Goal: Share content

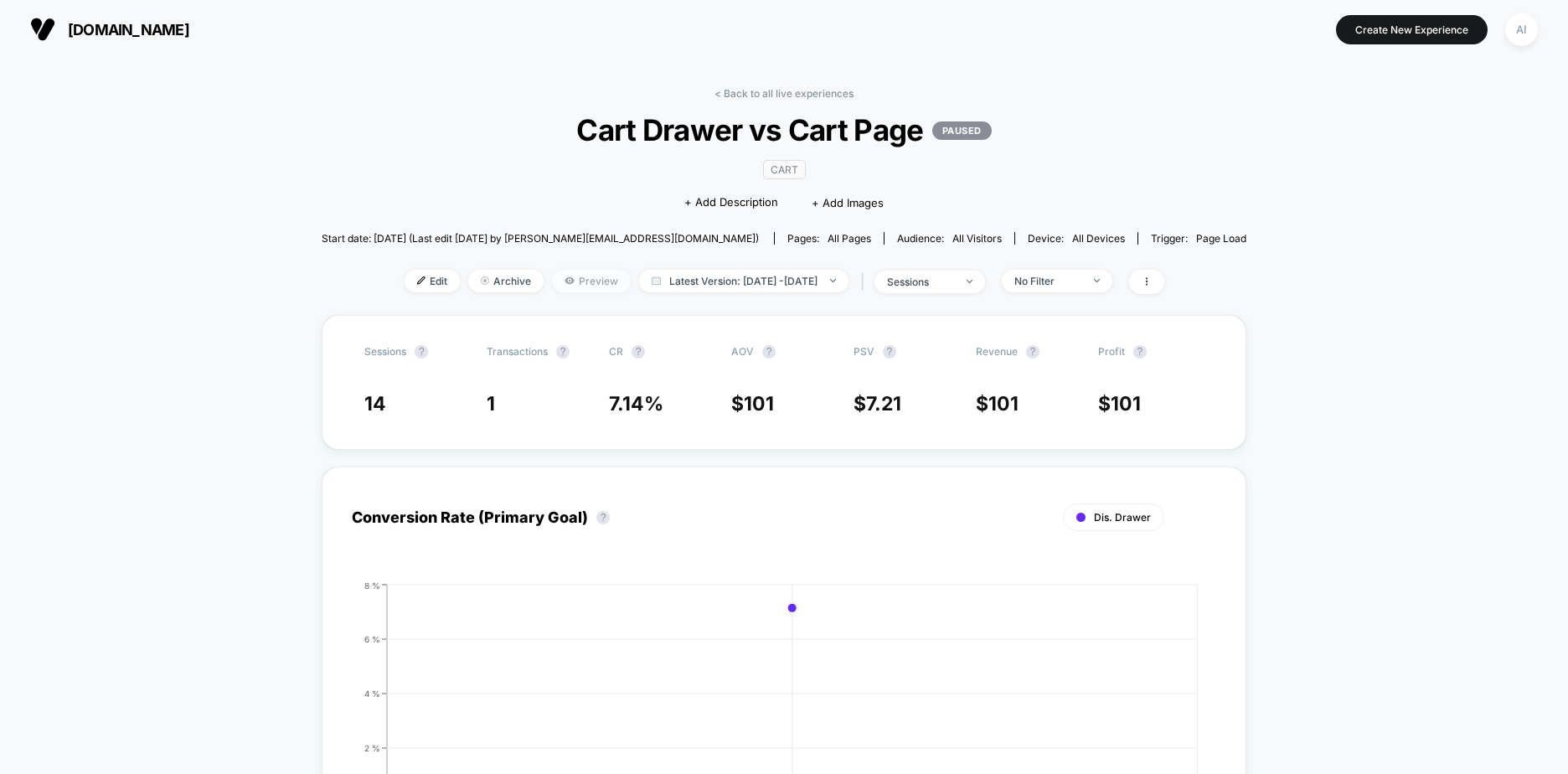
click at [563, 281] on span "Preview" at bounding box center [591, 281] width 78 height 22
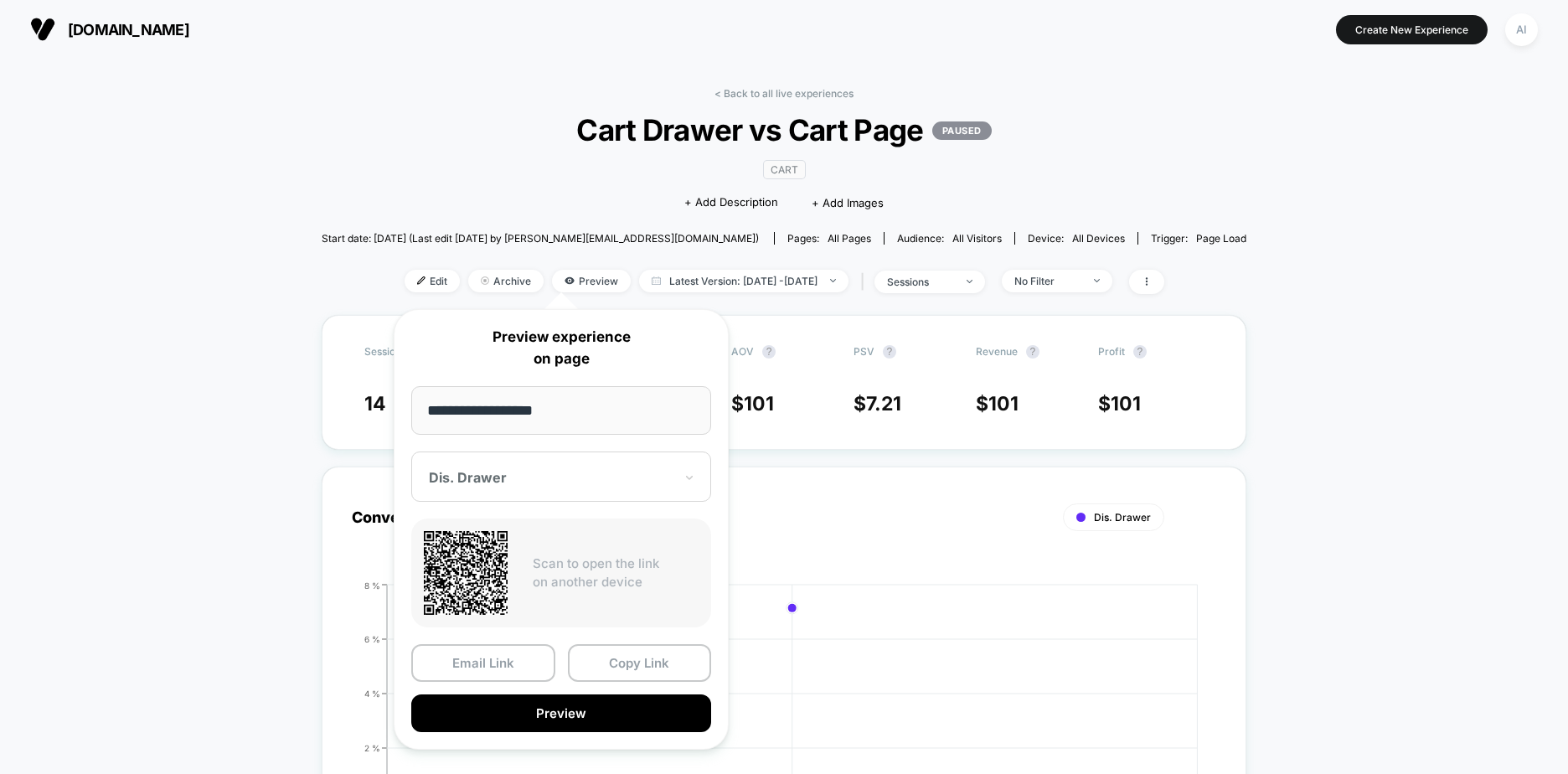
click at [568, 471] on div at bounding box center [551, 478] width 245 height 17
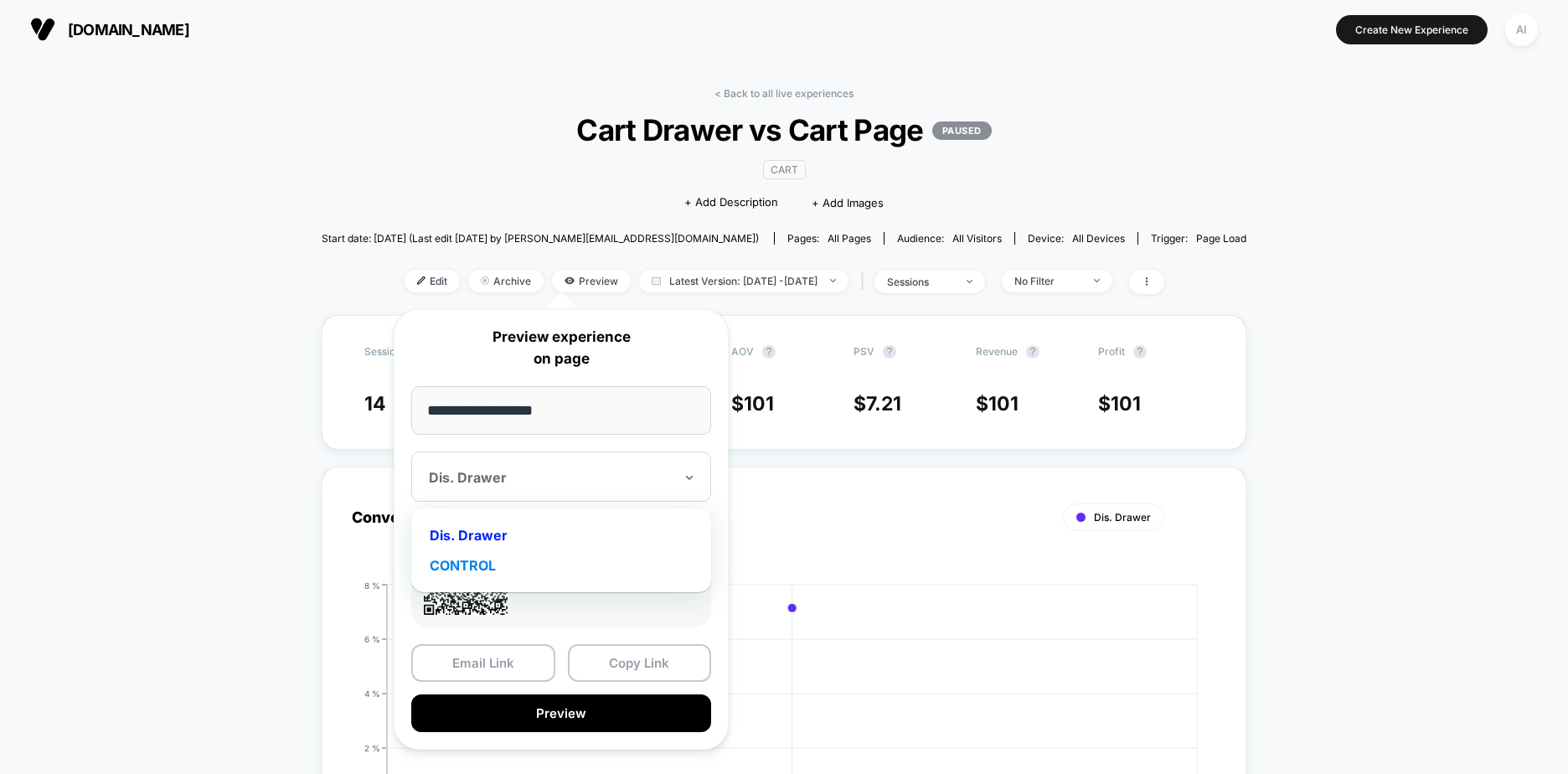
click at [484, 576] on div "CONTROL" at bounding box center [561, 566] width 283 height 30
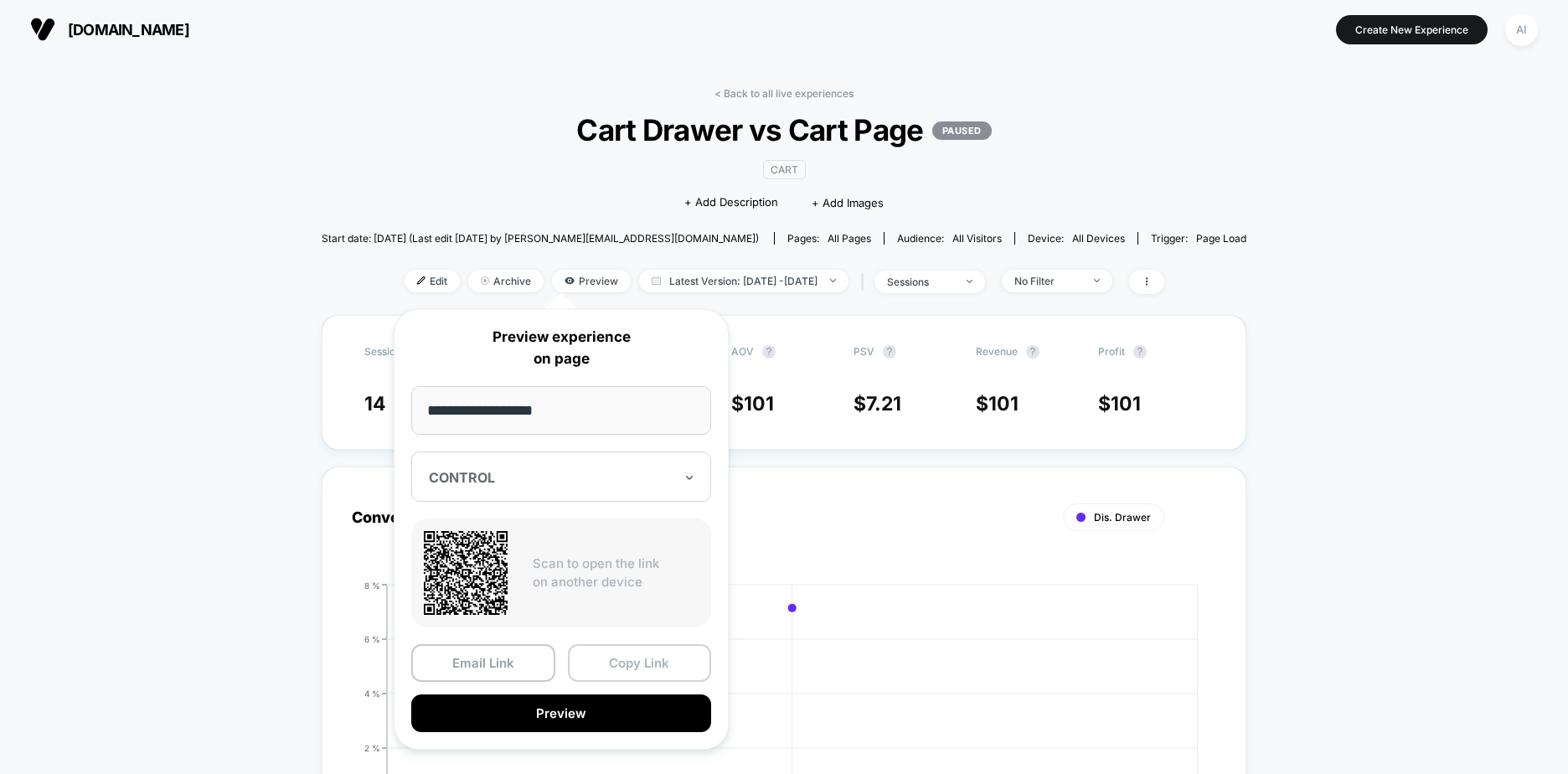
click at [660, 662] on button "Copy Link" at bounding box center [639, 663] width 144 height 37
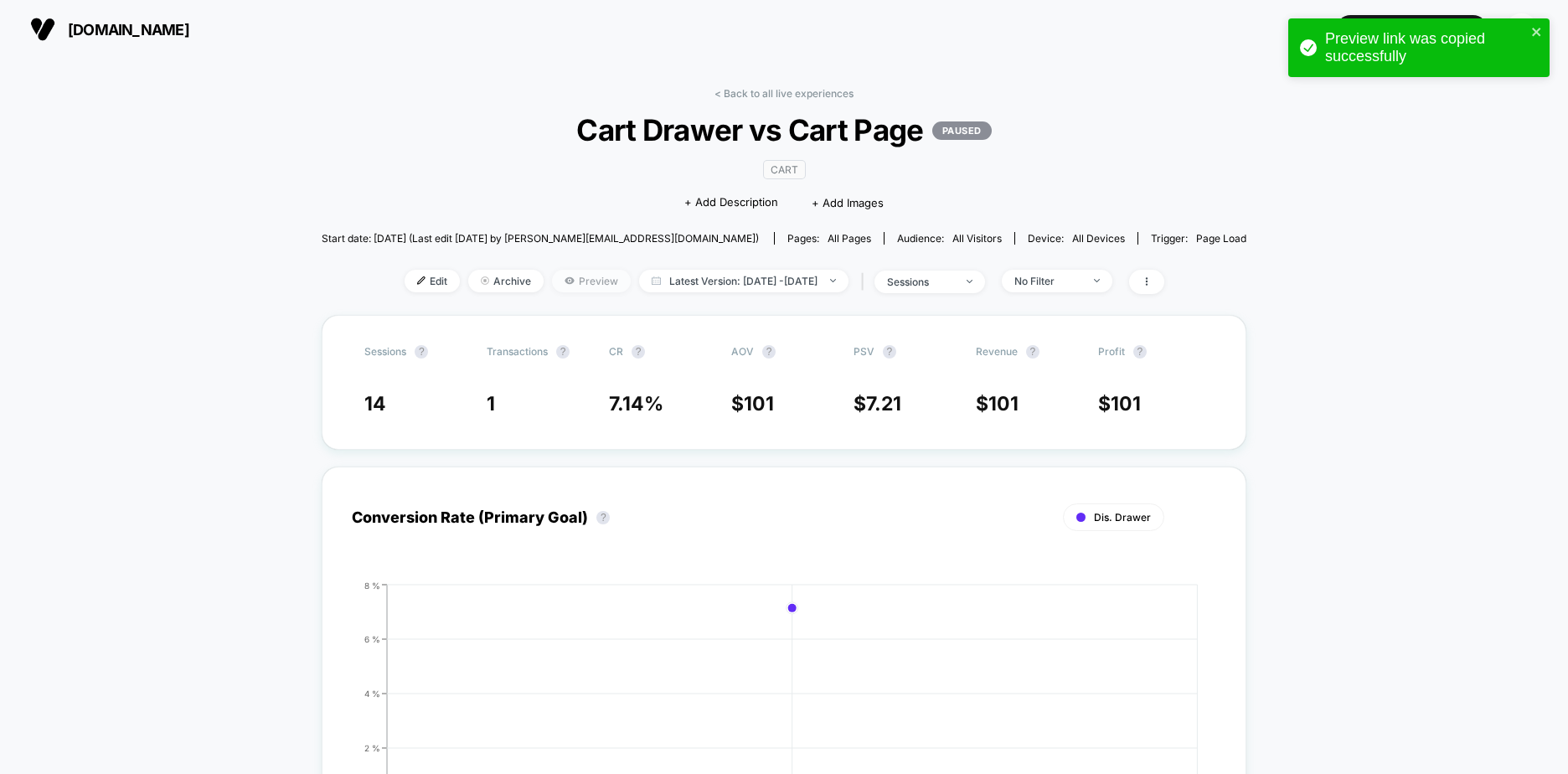
click at [567, 290] on span "Preview" at bounding box center [591, 281] width 78 height 22
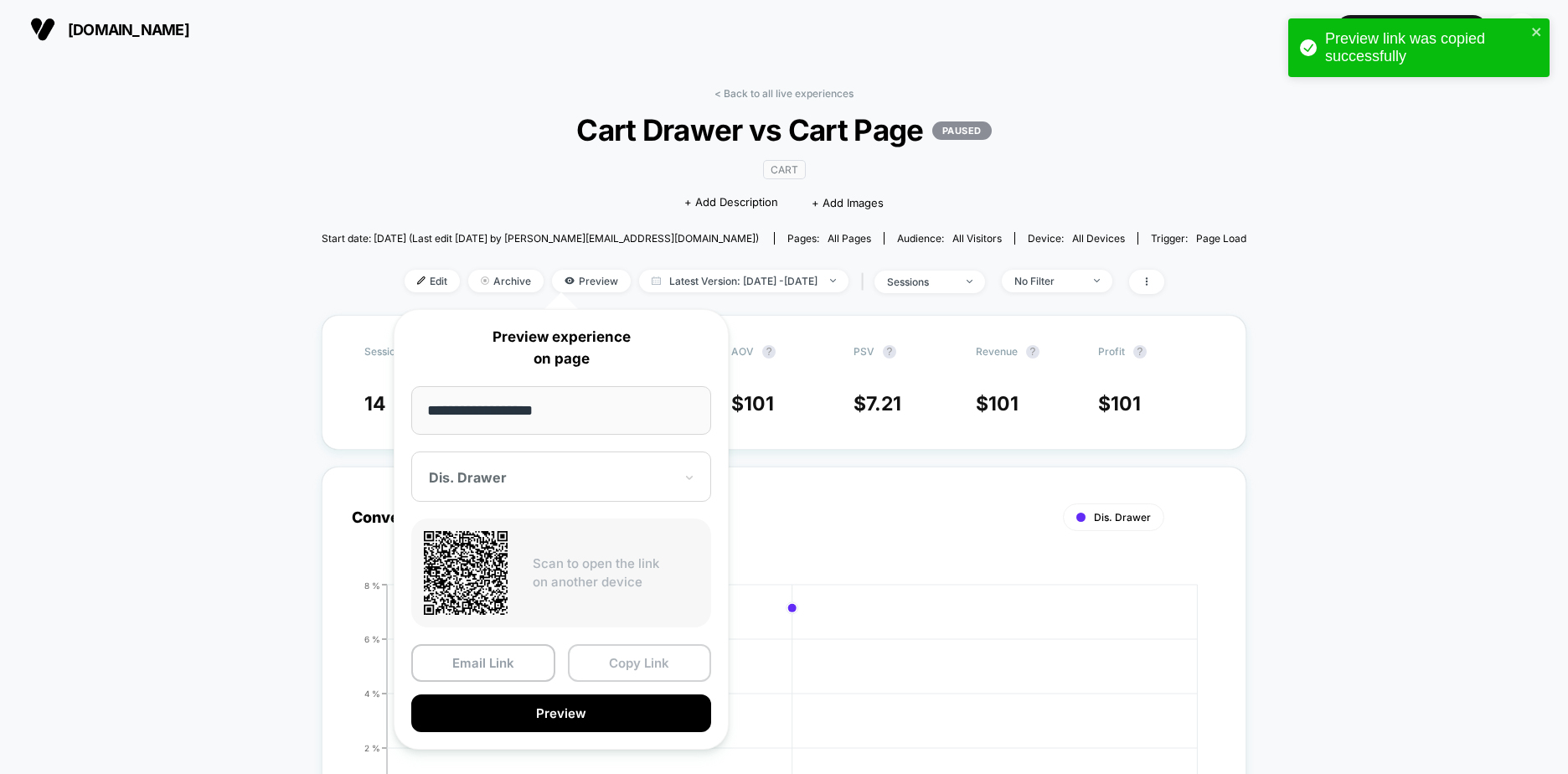
click at [637, 668] on button "Copy Link" at bounding box center [639, 663] width 144 height 37
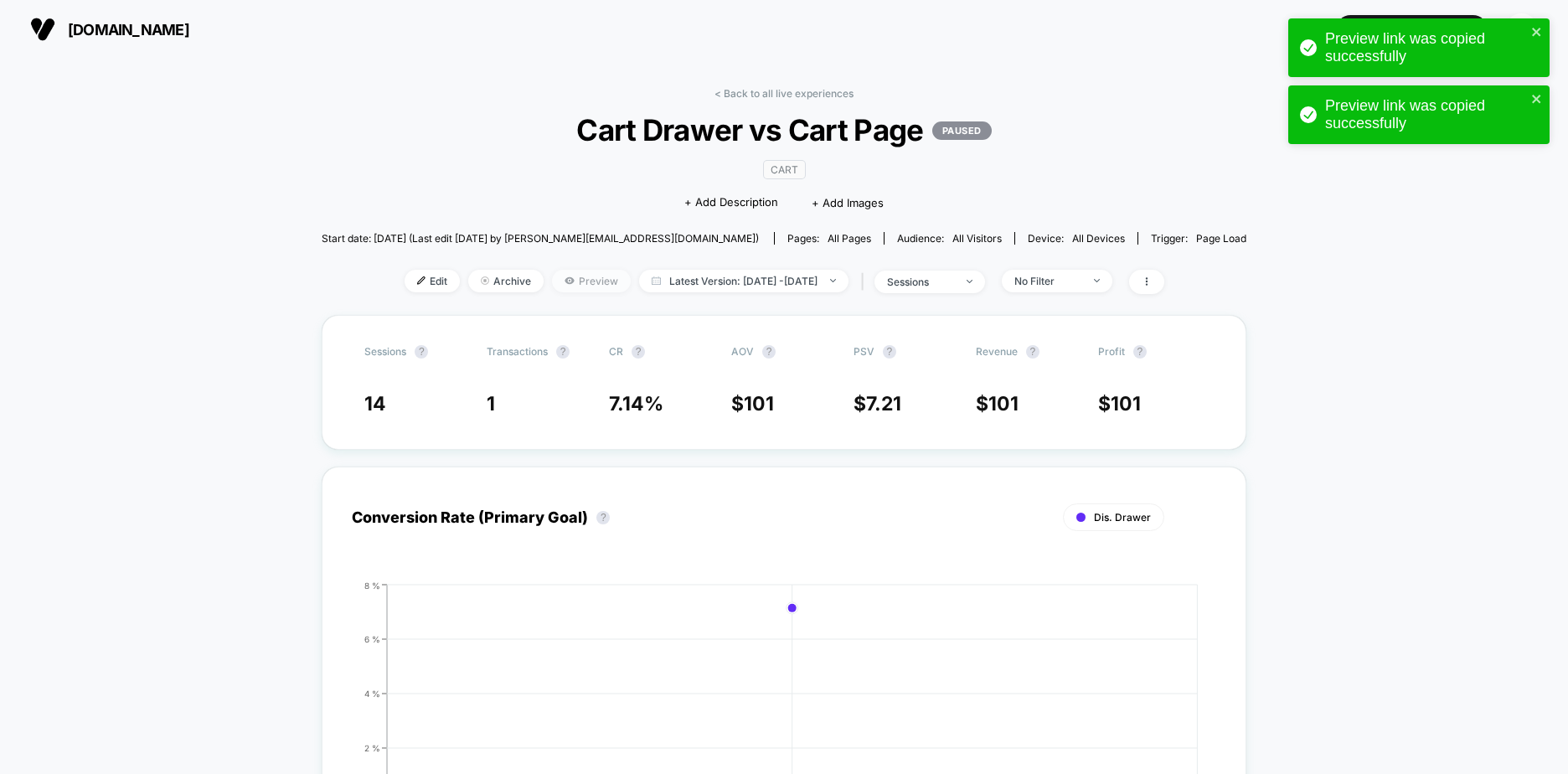
click at [576, 280] on span "Preview" at bounding box center [591, 281] width 78 height 22
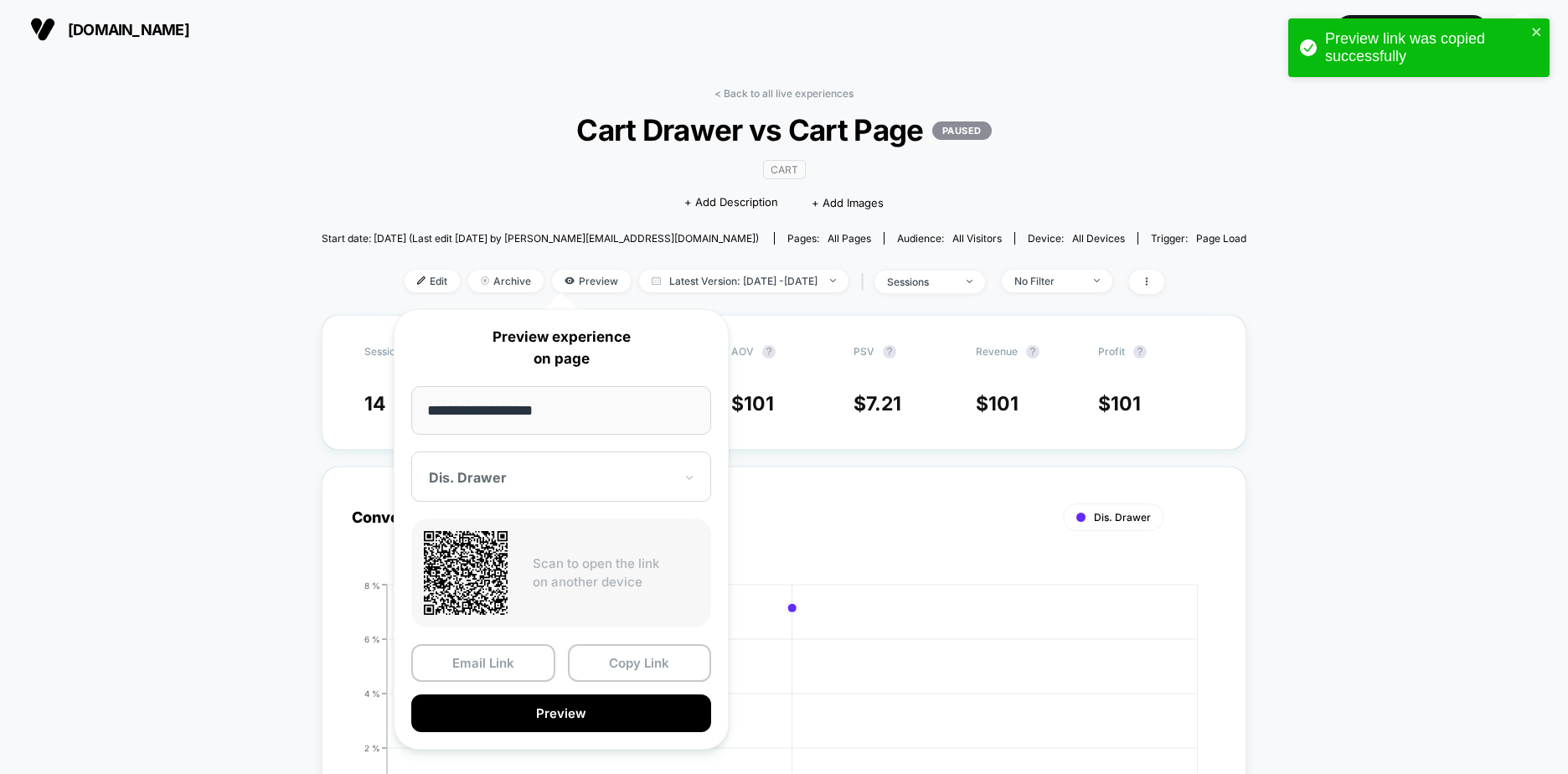
click at [551, 482] on div at bounding box center [551, 478] width 245 height 17
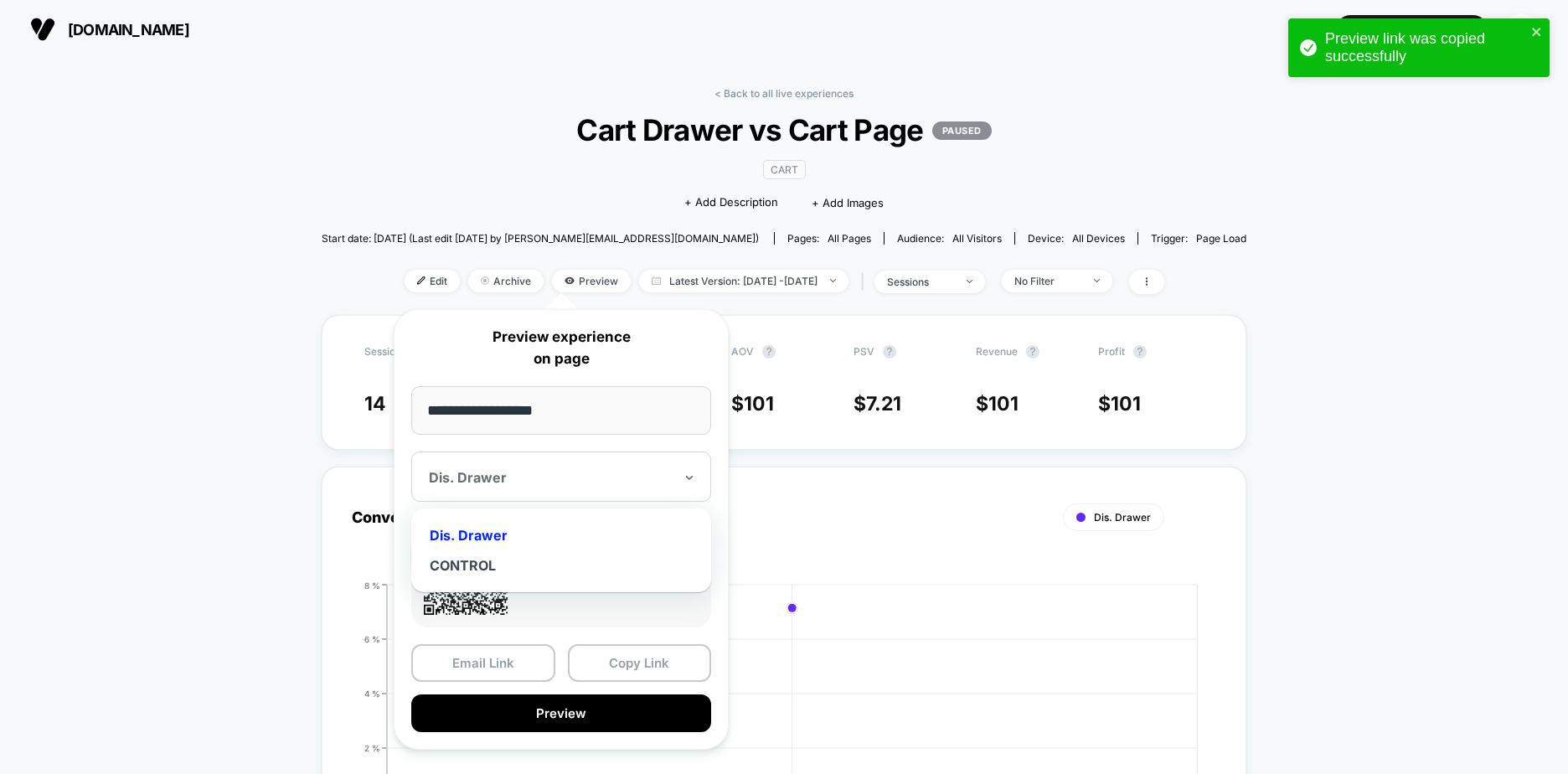
click at [493, 535] on div "Dis. Drawer" at bounding box center [561, 535] width 283 height 30
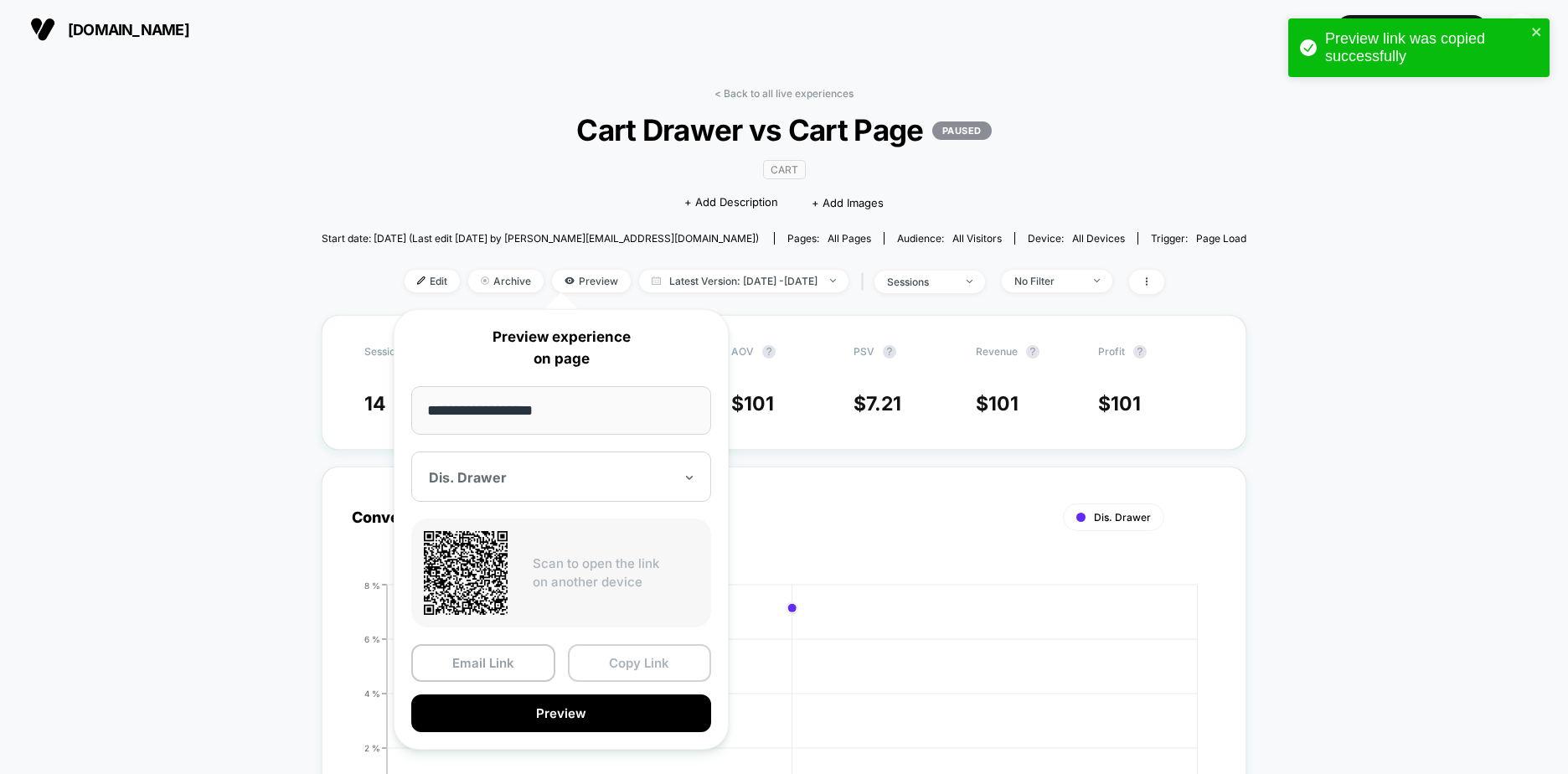
click at [624, 664] on button "Copy Link" at bounding box center [639, 663] width 144 height 37
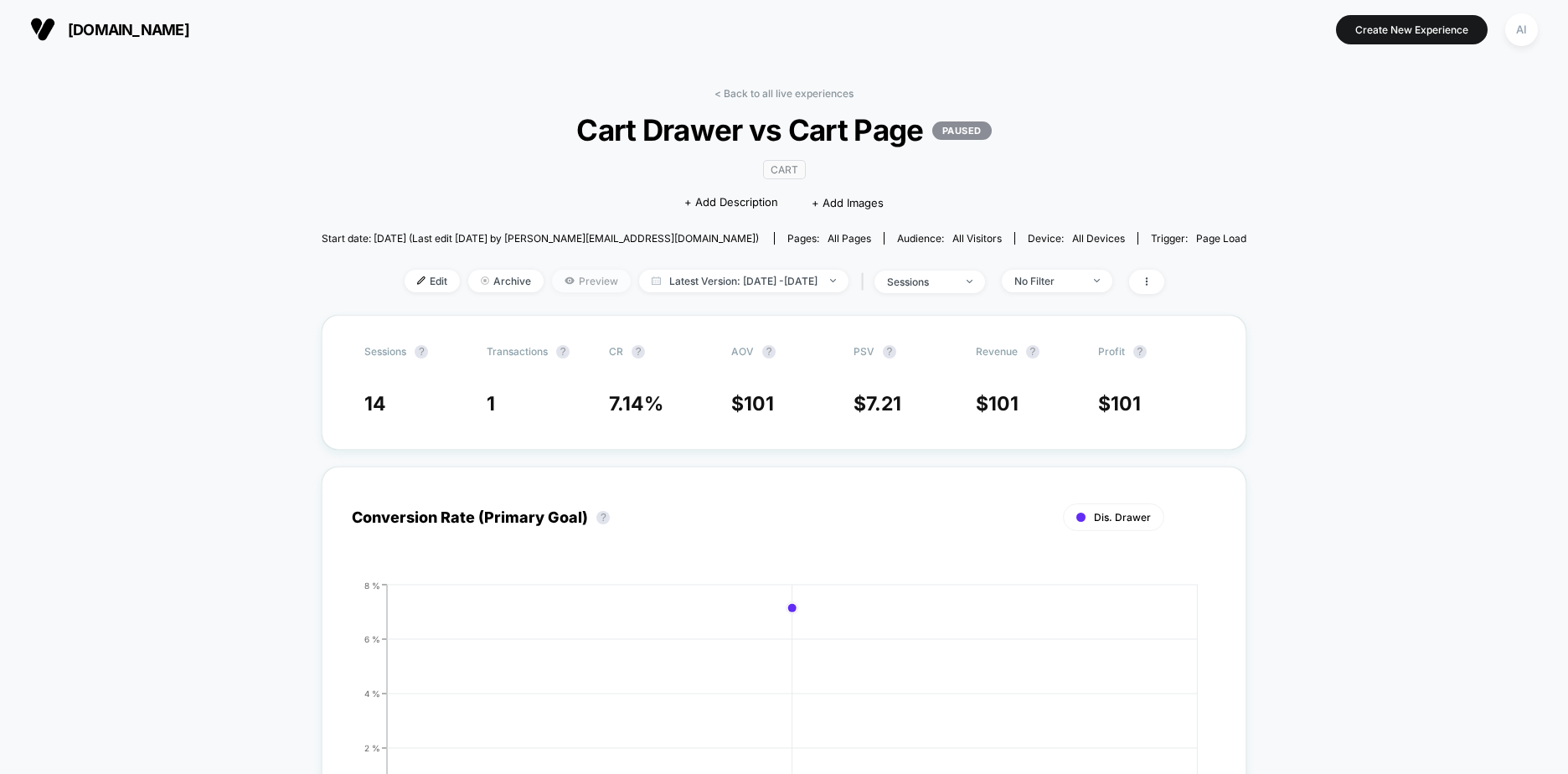
click at [560, 279] on span "Preview" at bounding box center [591, 281] width 78 height 22
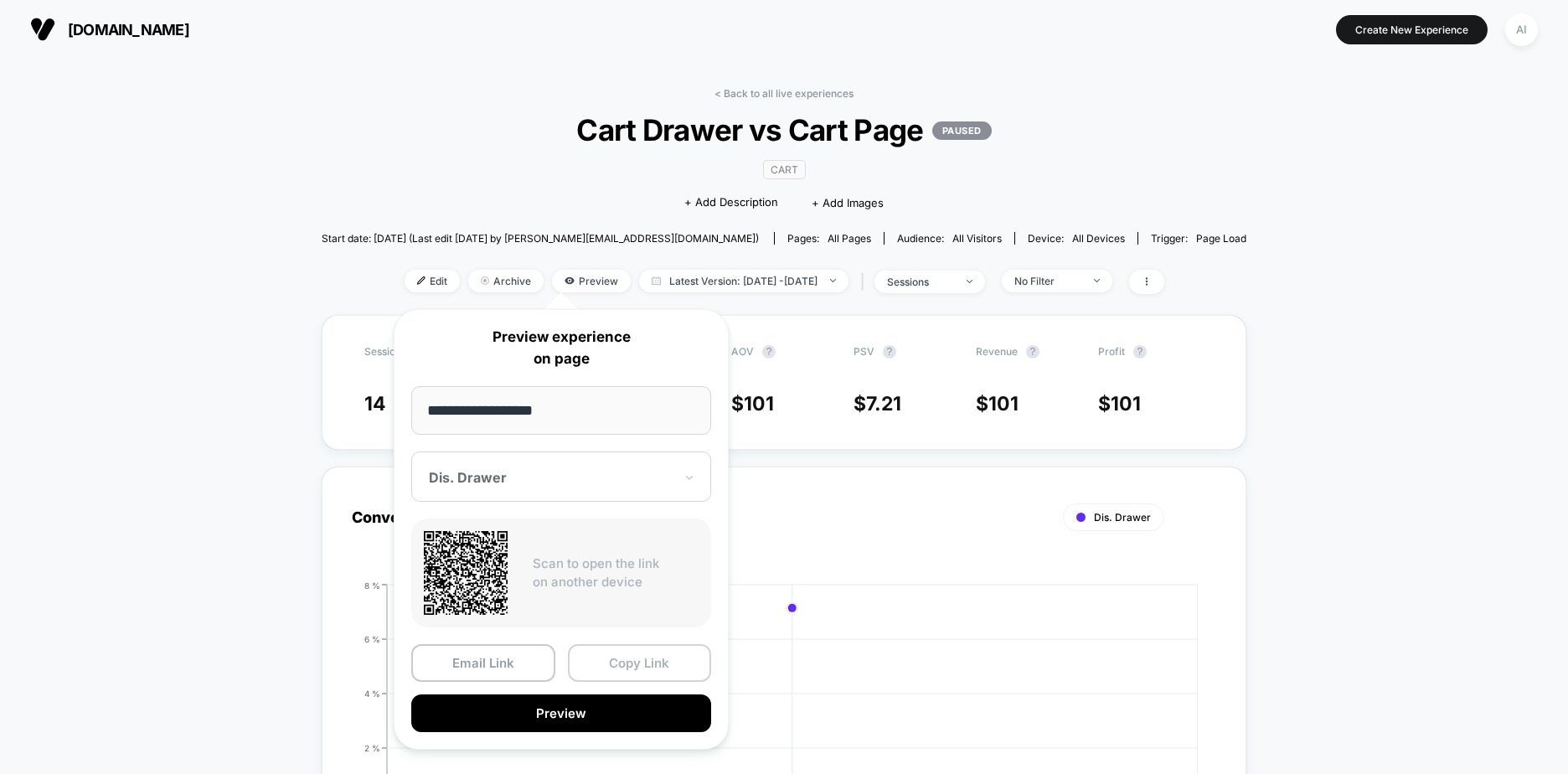
click at [633, 659] on button "Copy Link" at bounding box center [639, 663] width 144 height 37
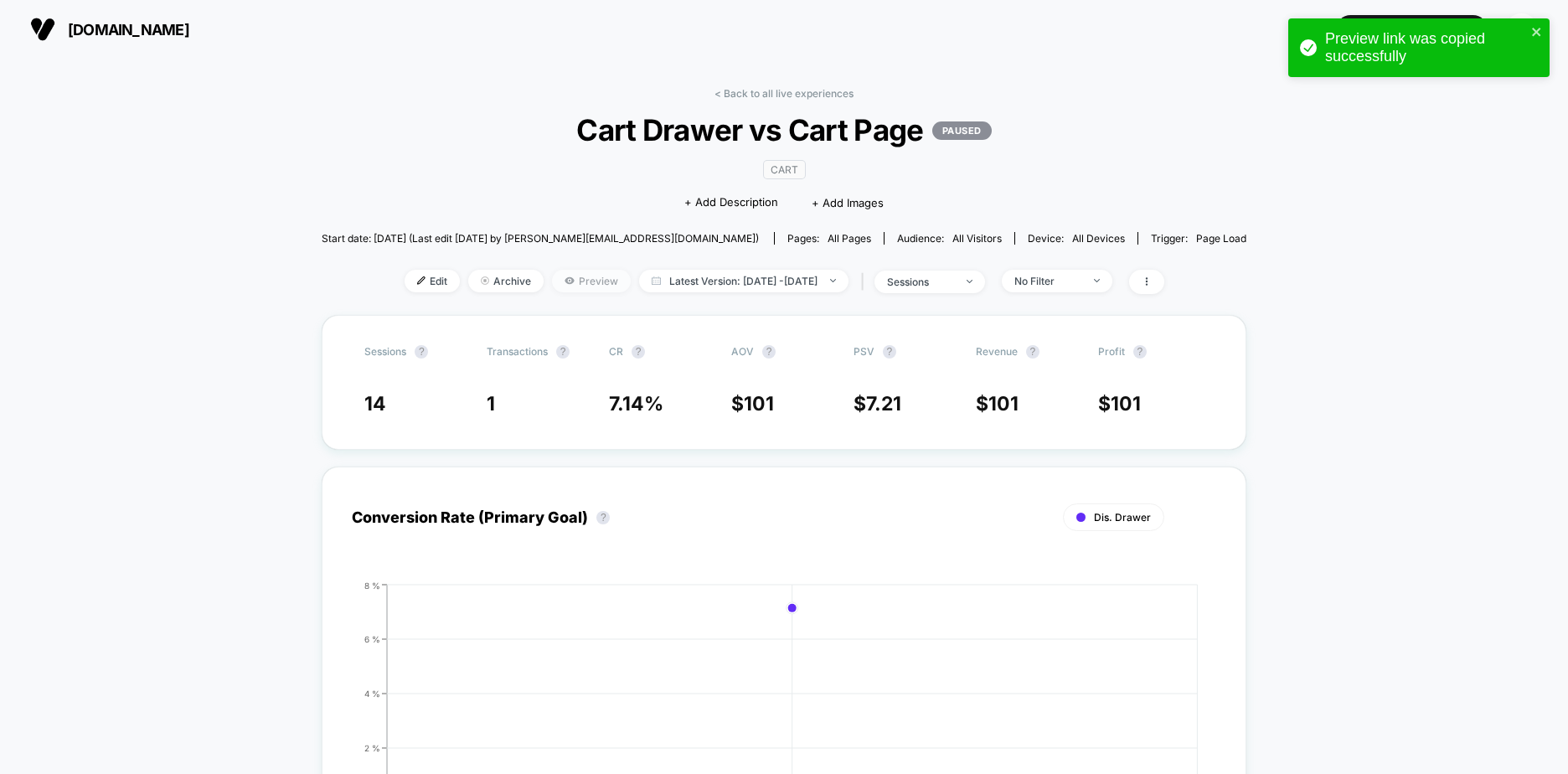
click at [572, 286] on span "Preview" at bounding box center [591, 281] width 78 height 22
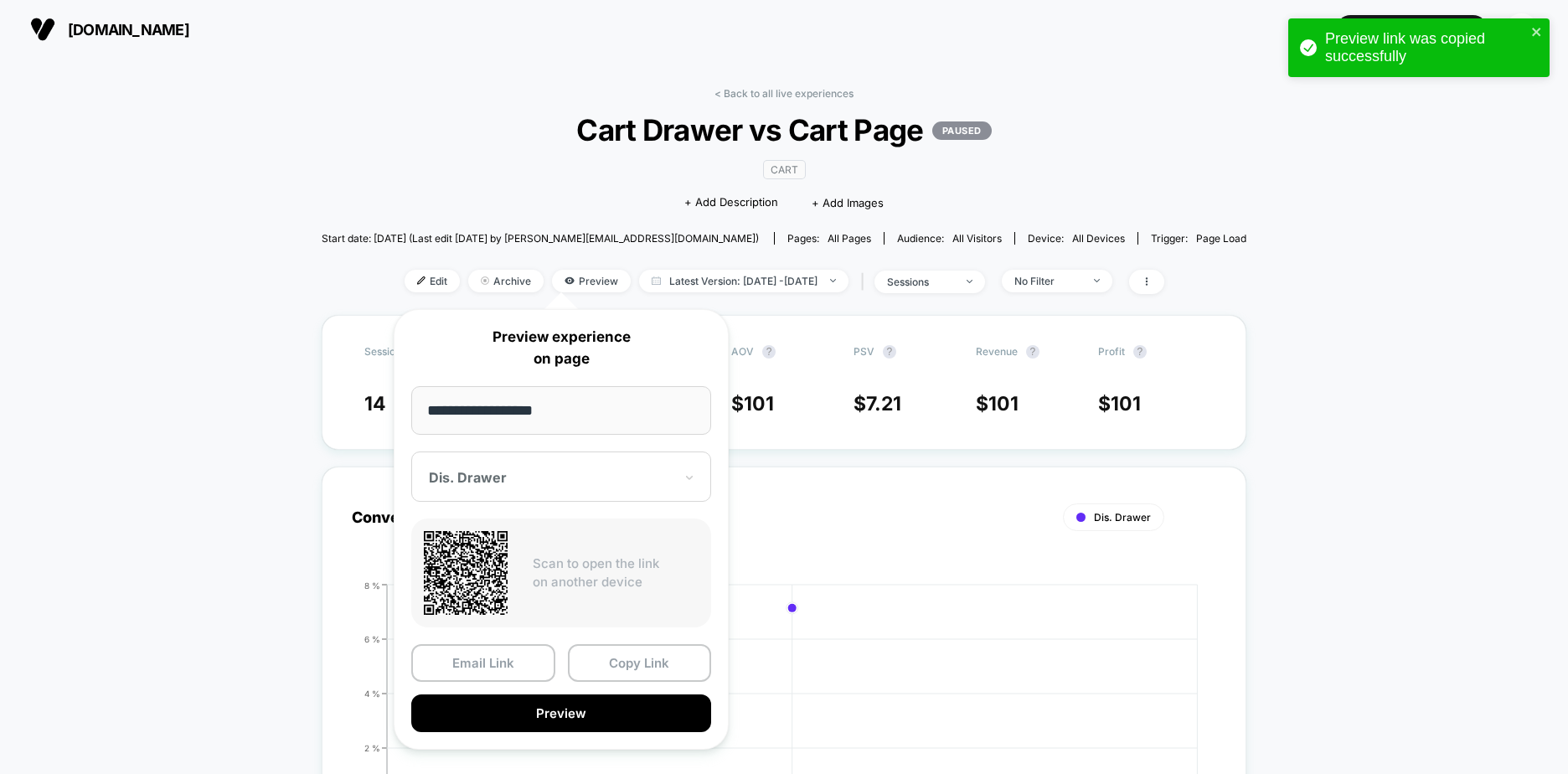
click at [528, 406] on input "**********" at bounding box center [561, 411] width 300 height 49
click at [521, 473] on div at bounding box center [551, 478] width 245 height 17
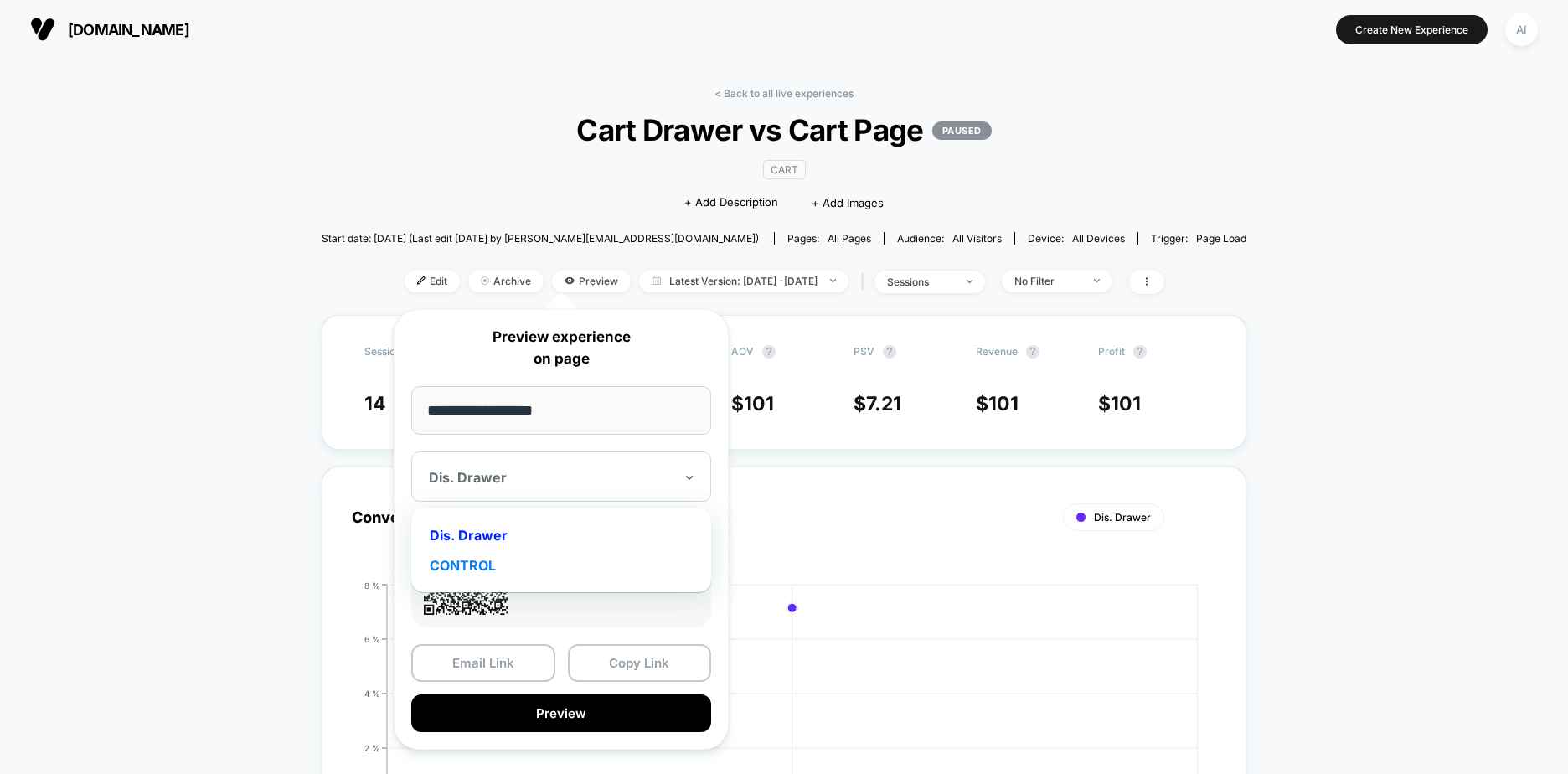
click at [462, 560] on div "CONTROL" at bounding box center [561, 566] width 283 height 30
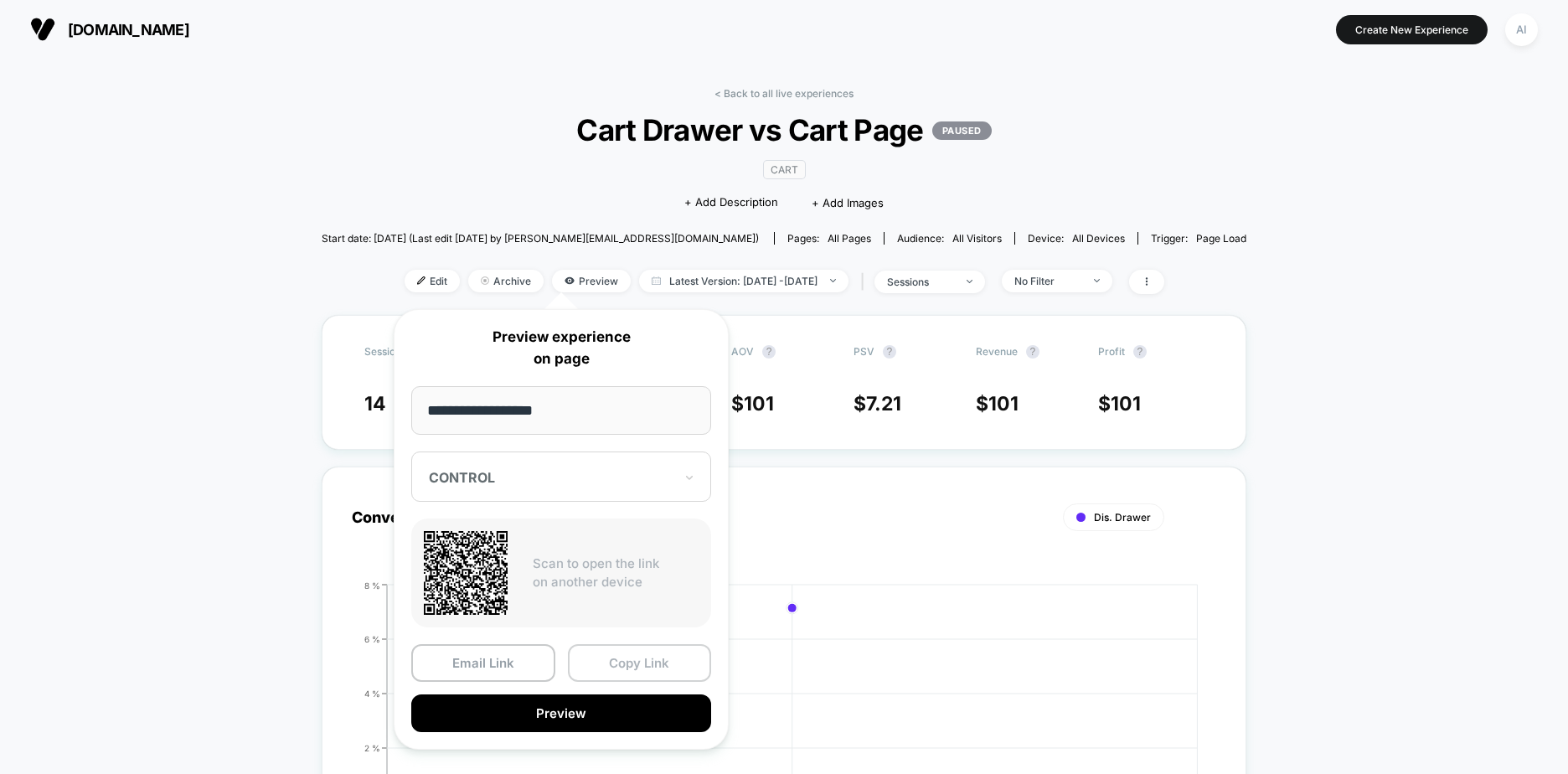
click at [634, 655] on button "Copy Link" at bounding box center [639, 663] width 144 height 37
